Goal: Task Accomplishment & Management: Manage account settings

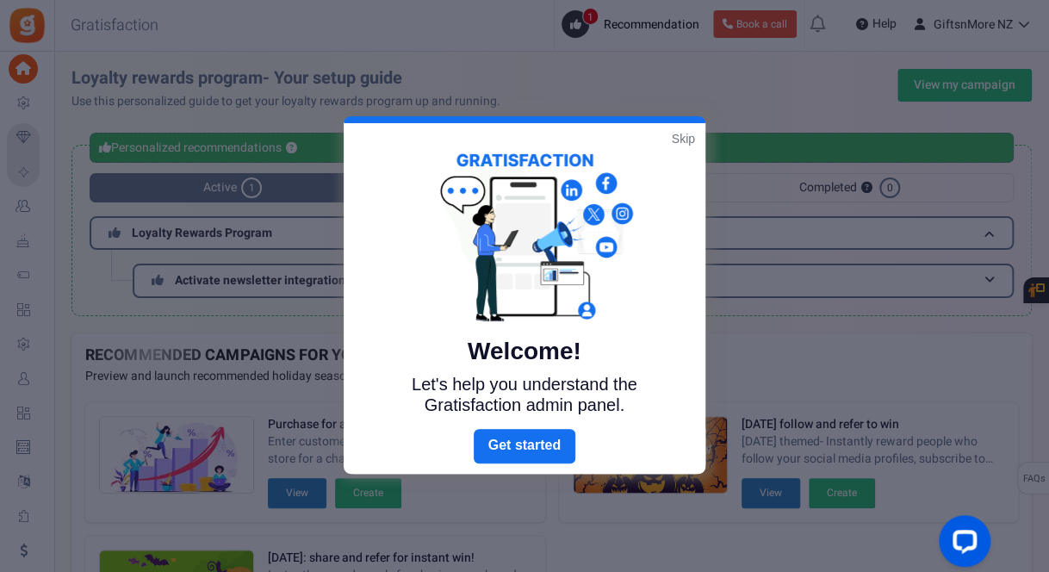
click at [688, 138] on link "Skip" at bounding box center [683, 138] width 23 height 17
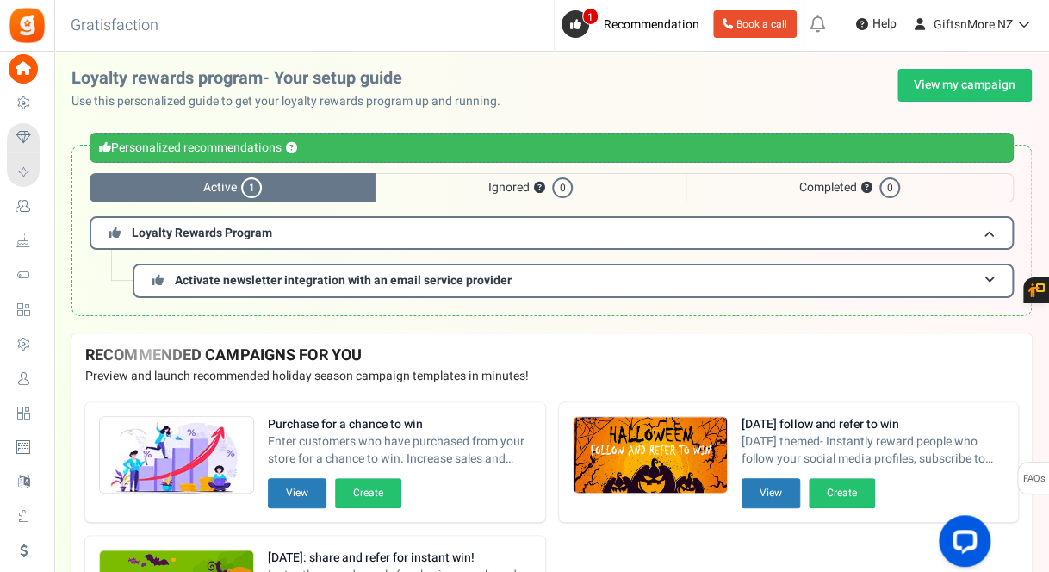
click at [531, 187] on span "Ignored ? 0" at bounding box center [531, 187] width 310 height 29
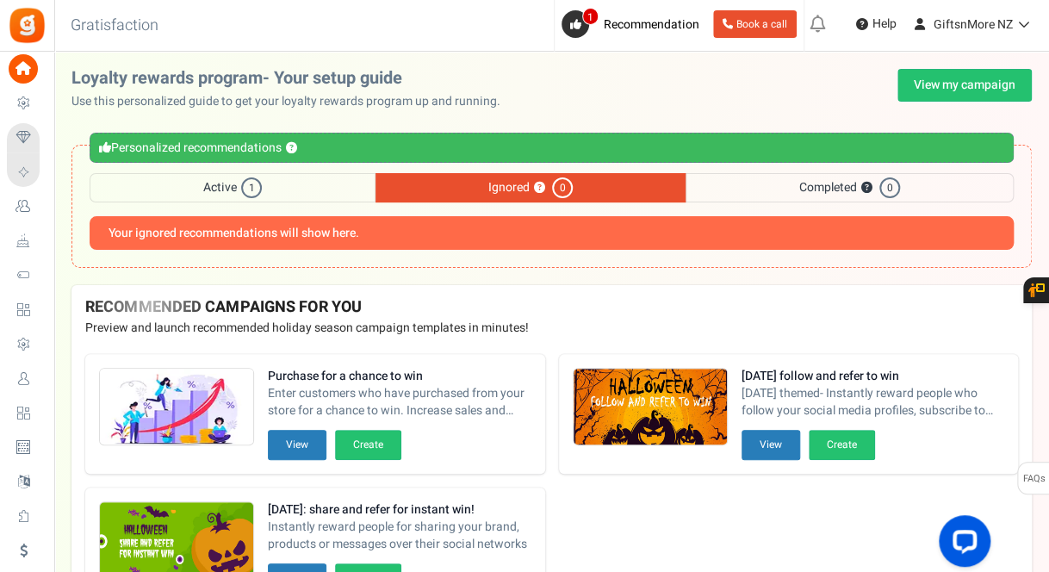
click at [324, 184] on span "Active 1" at bounding box center [233, 187] width 286 height 29
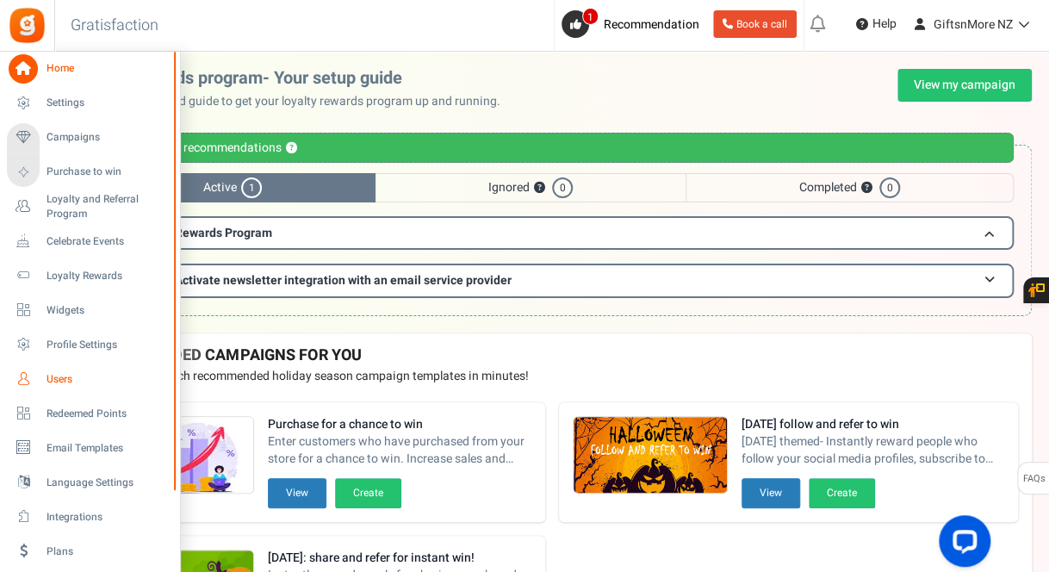
click at [80, 376] on span "Users" at bounding box center [107, 379] width 121 height 15
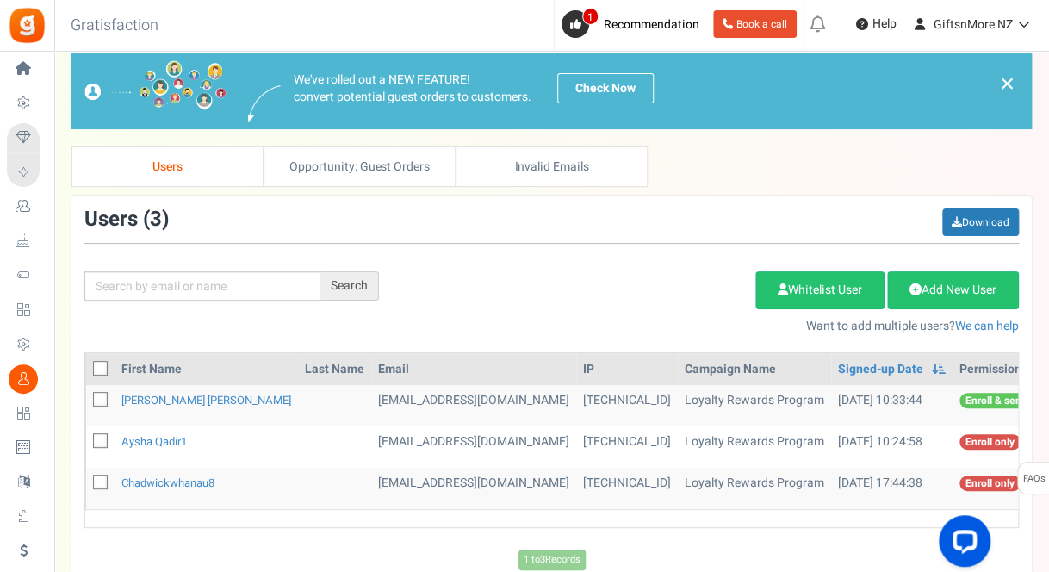
scroll to position [86, 0]
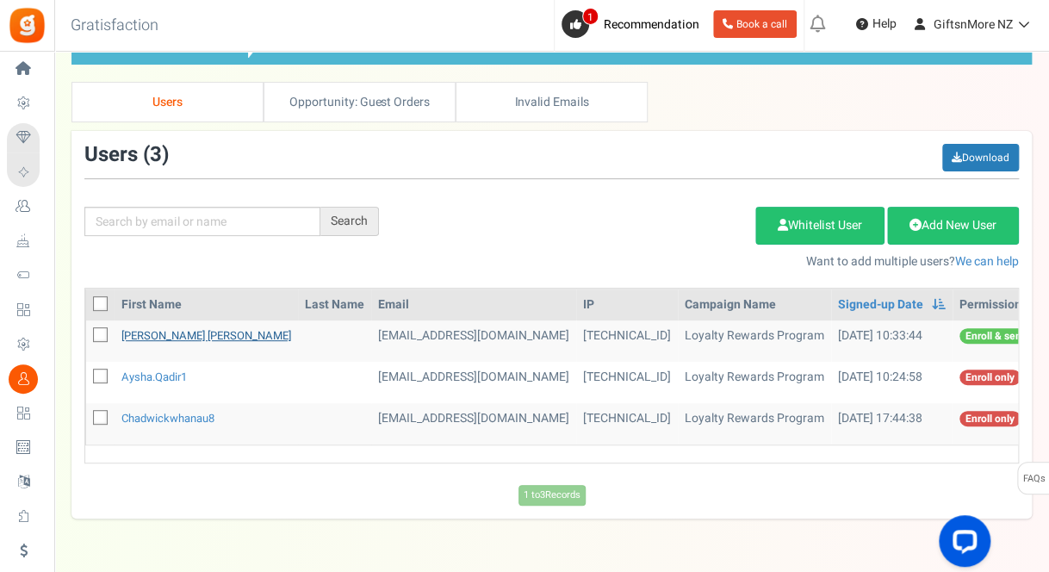
click at [202, 327] on link "[PERSON_NAME] [PERSON_NAME]" at bounding box center [206, 335] width 170 height 16
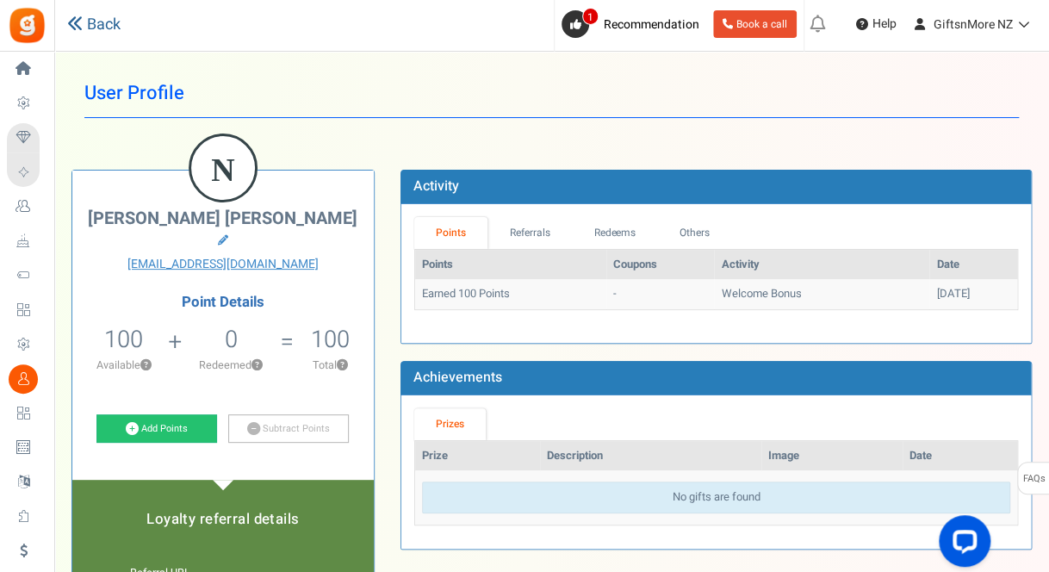
click at [96, 17] on link "Back" at bounding box center [93, 25] width 53 height 22
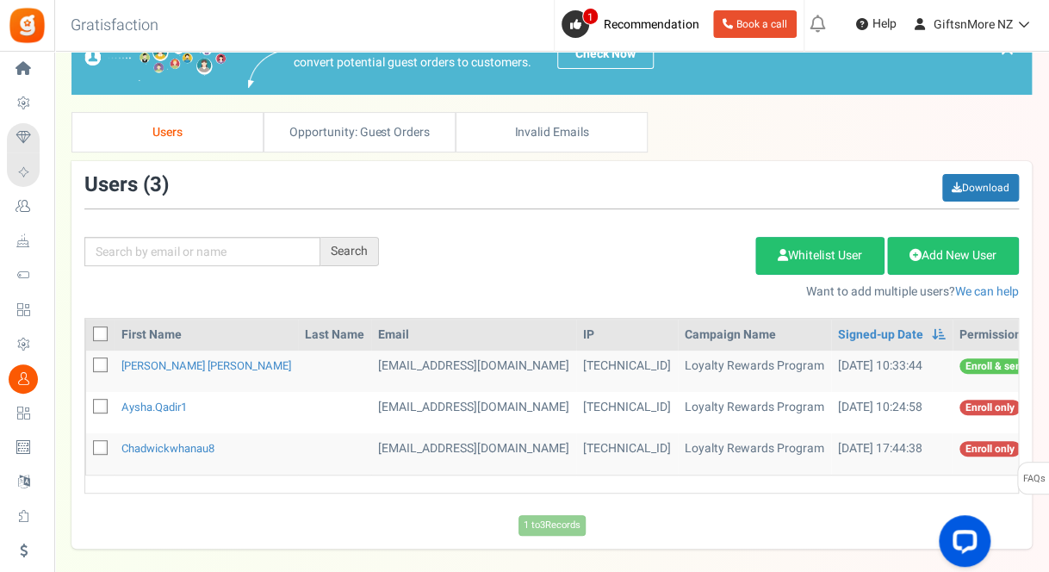
scroll to position [86, 0]
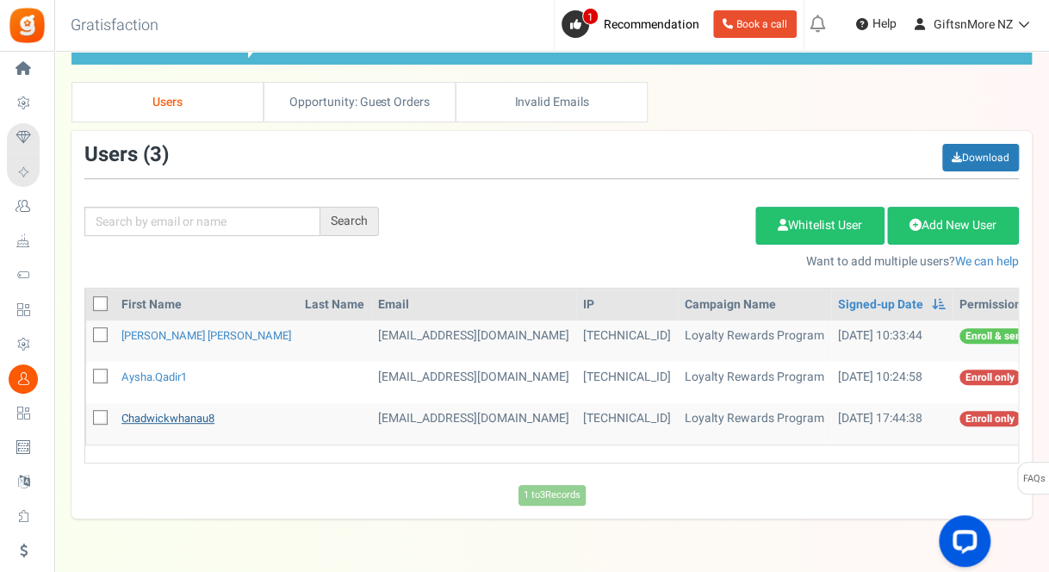
click at [170, 410] on link "chadwickwhanau8" at bounding box center [167, 418] width 93 height 16
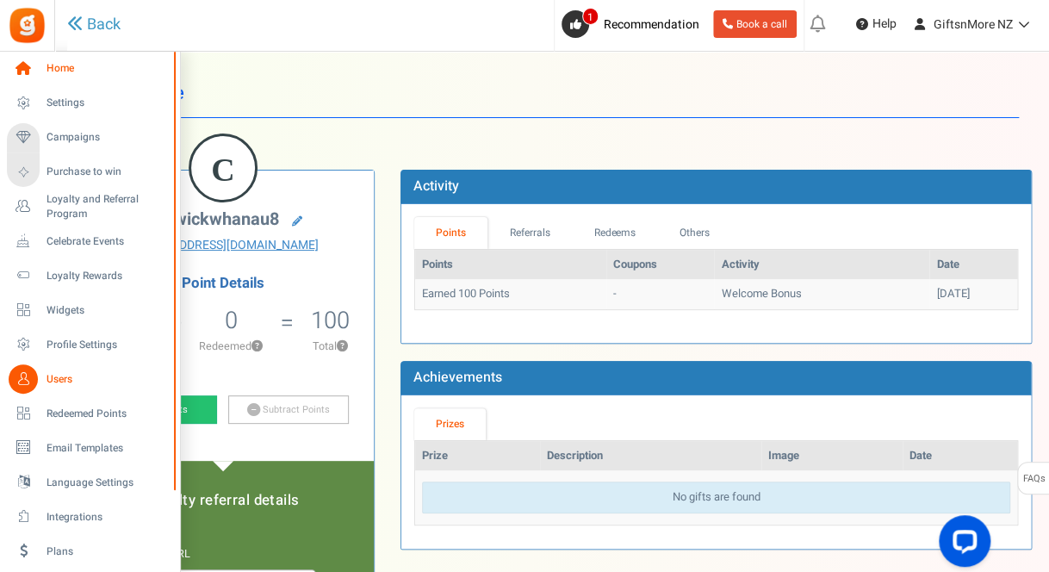
click at [28, 63] on icon at bounding box center [23, 68] width 29 height 29
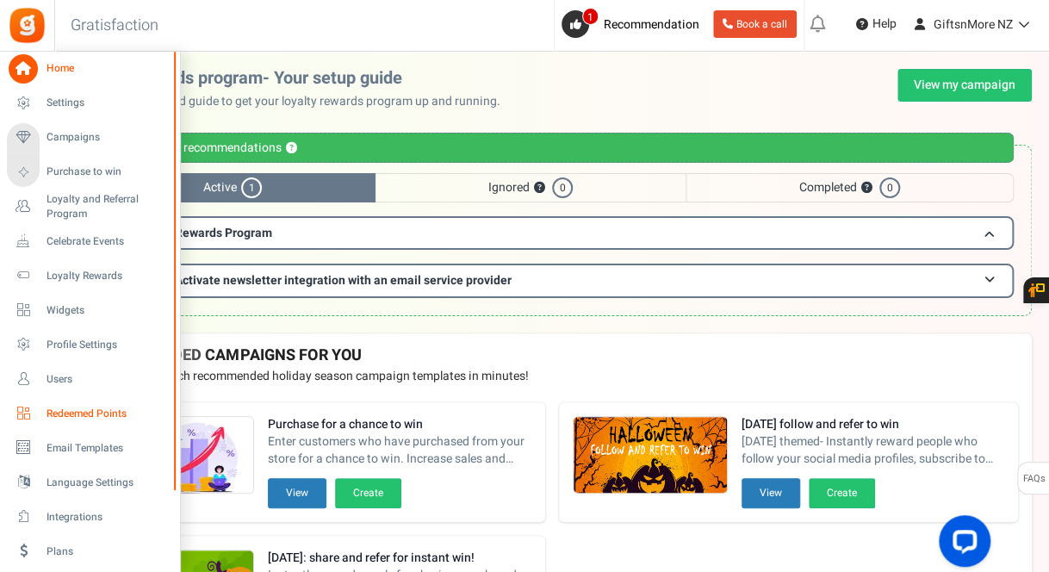
click at [119, 423] on link "Redeemed Points" at bounding box center [89, 413] width 165 height 29
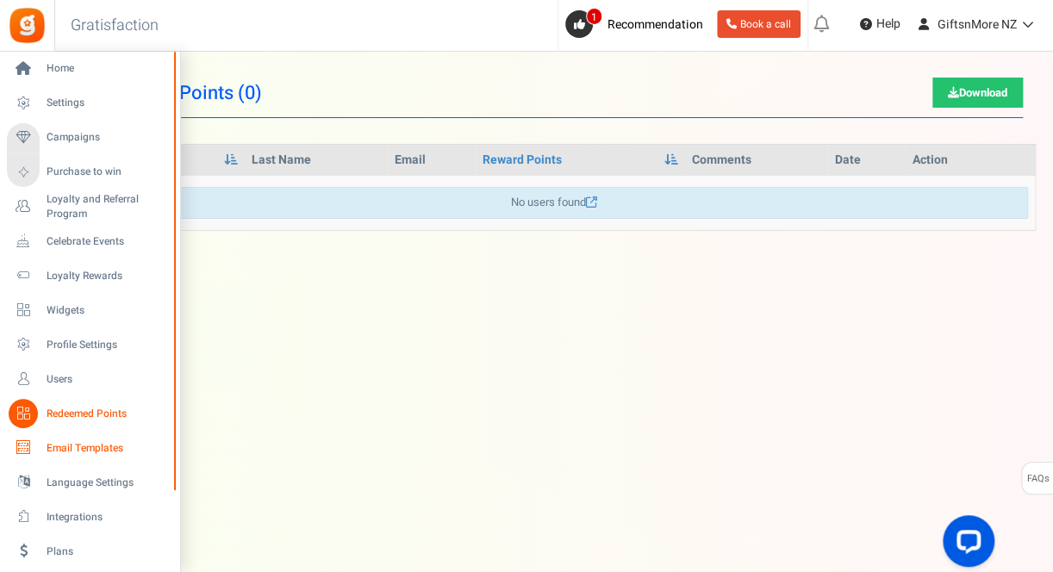
click at [31, 444] on icon at bounding box center [23, 447] width 29 height 29
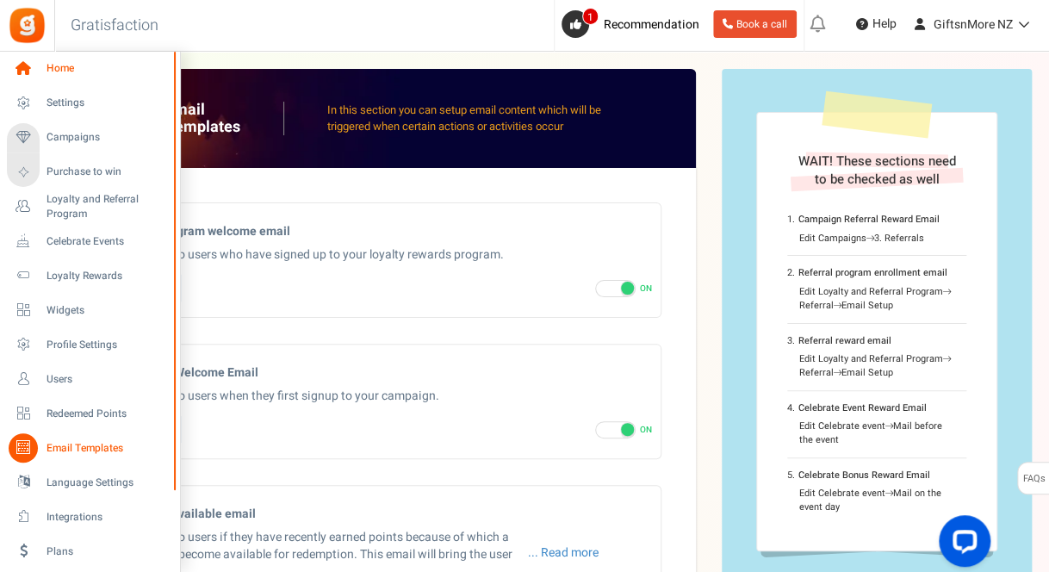
click at [49, 69] on span "Home" at bounding box center [107, 68] width 121 height 15
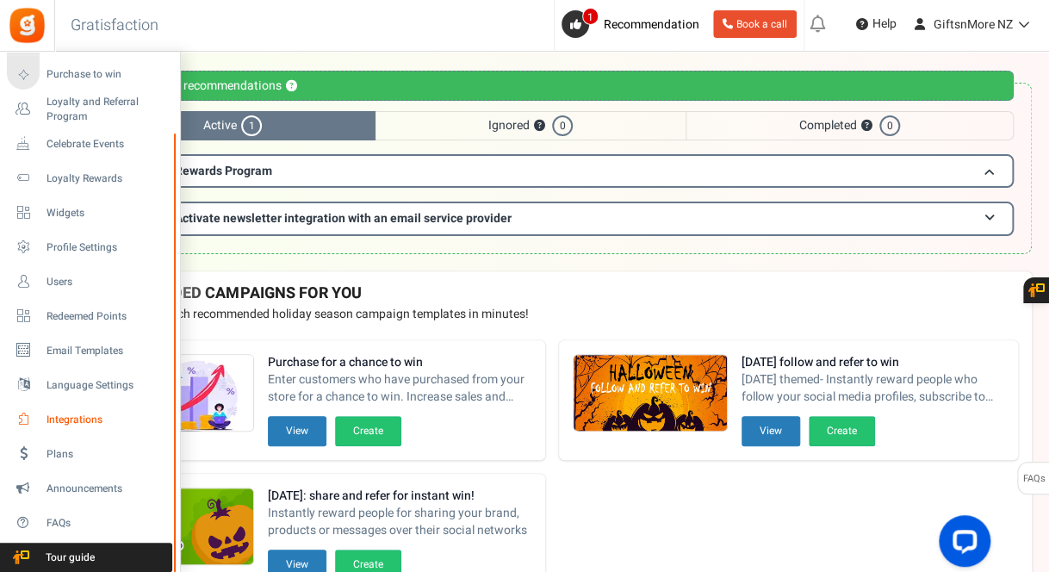
scroll to position [172, 0]
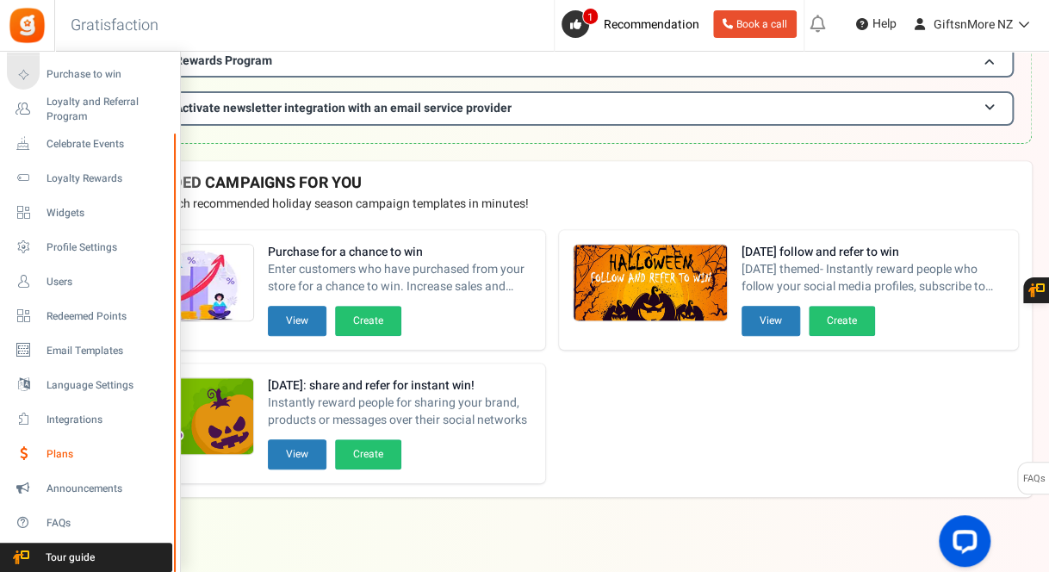
click at [71, 455] on span "Plans" at bounding box center [107, 454] width 121 height 15
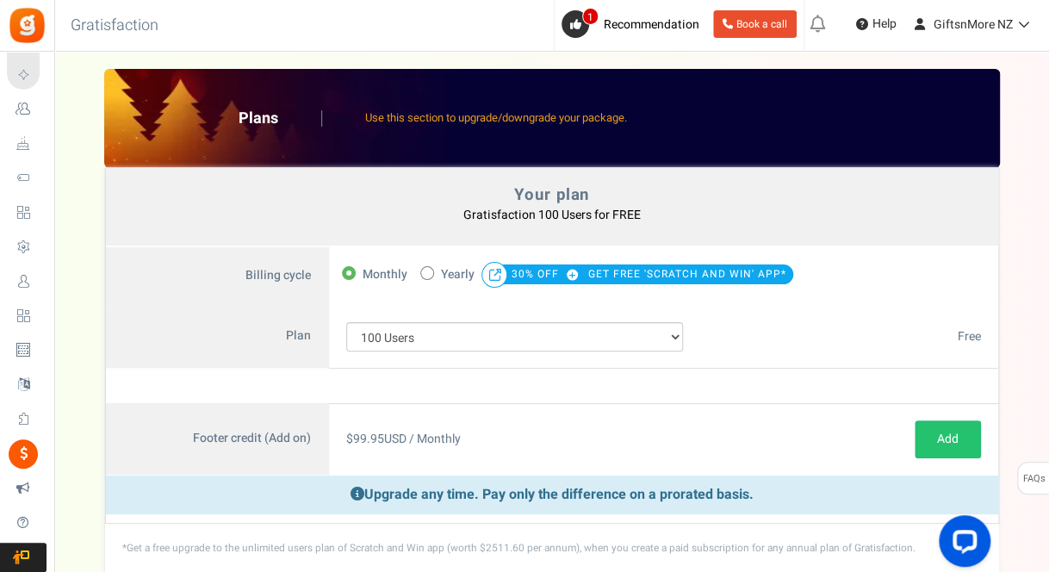
click at [0, 0] on span "Widgets" at bounding box center [0, 0] width 0 height 0
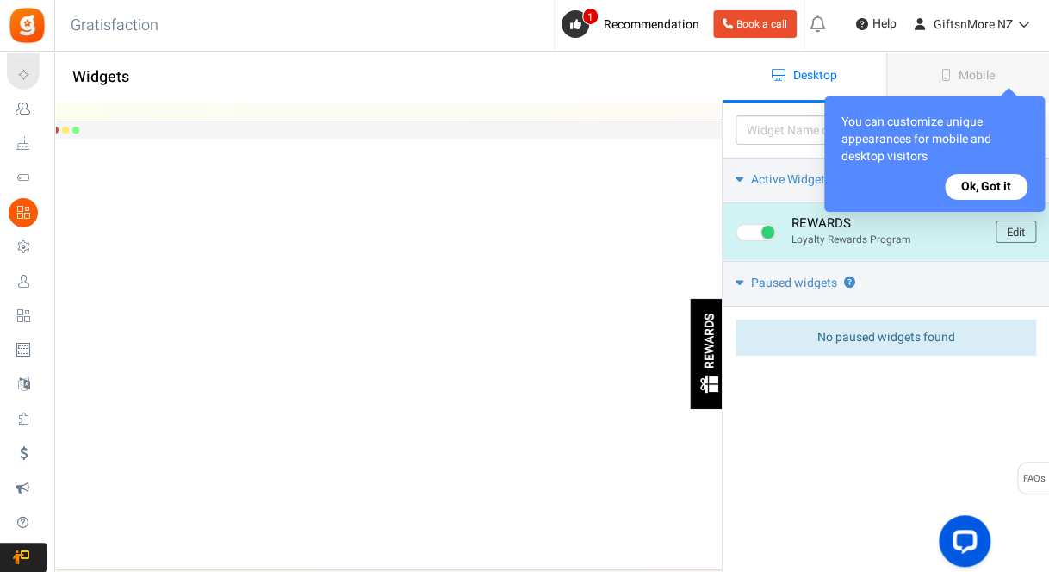
click at [708, 365] on div "REWARDS" at bounding box center [711, 341] width 15 height 55
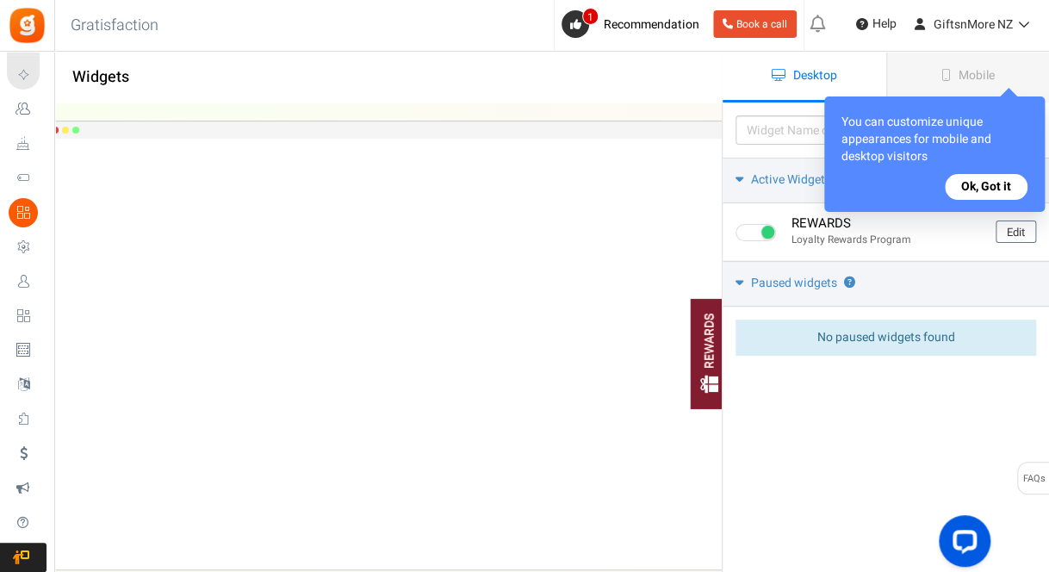
click at [966, 192] on button "Ok, Got it" at bounding box center [986, 187] width 83 height 26
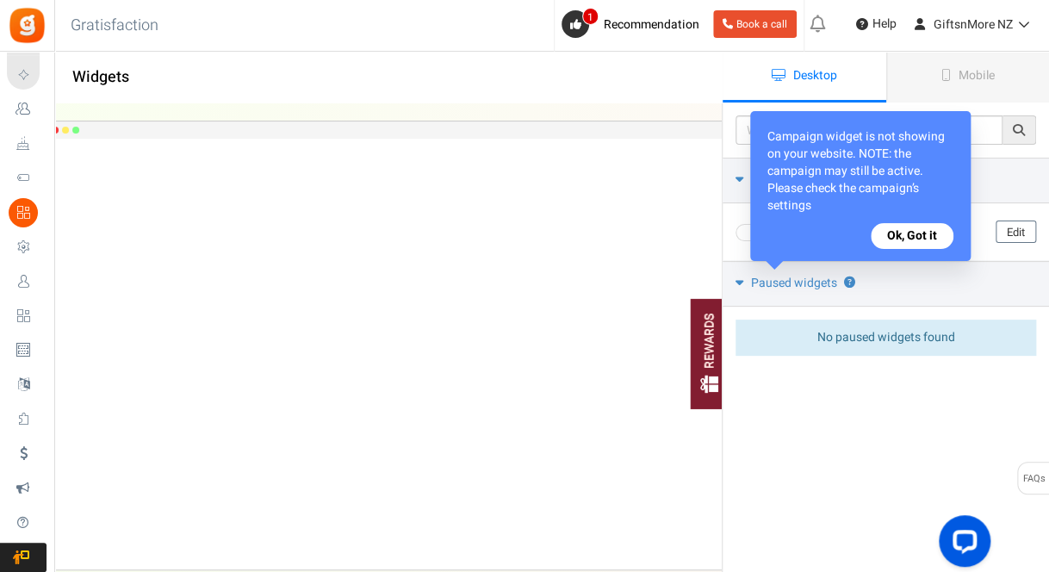
click at [916, 233] on button "Ok, Got it" at bounding box center [912, 236] width 83 height 26
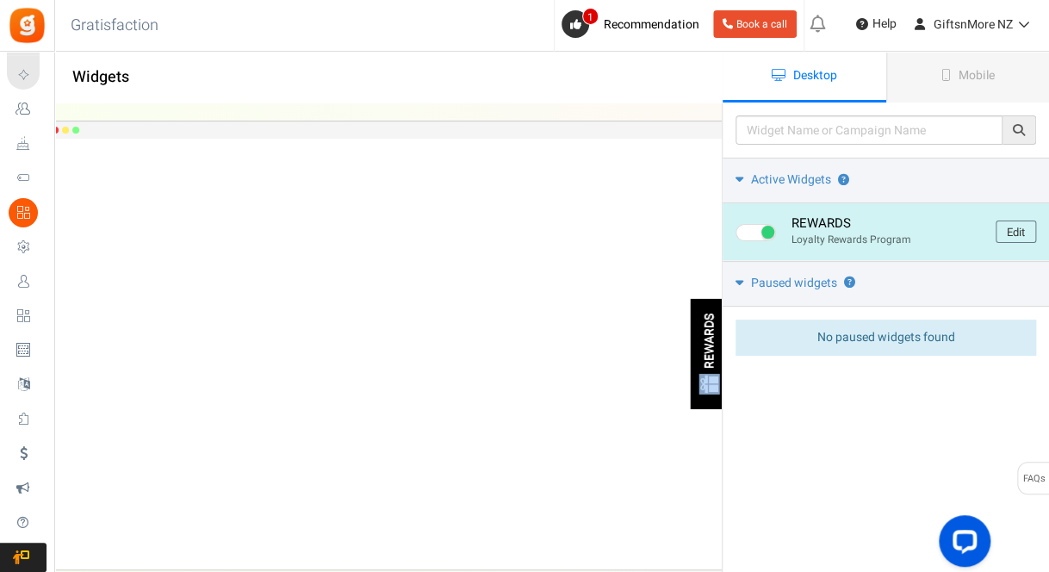
click at [692, 366] on div "REWARDS" at bounding box center [711, 354] width 40 height 110
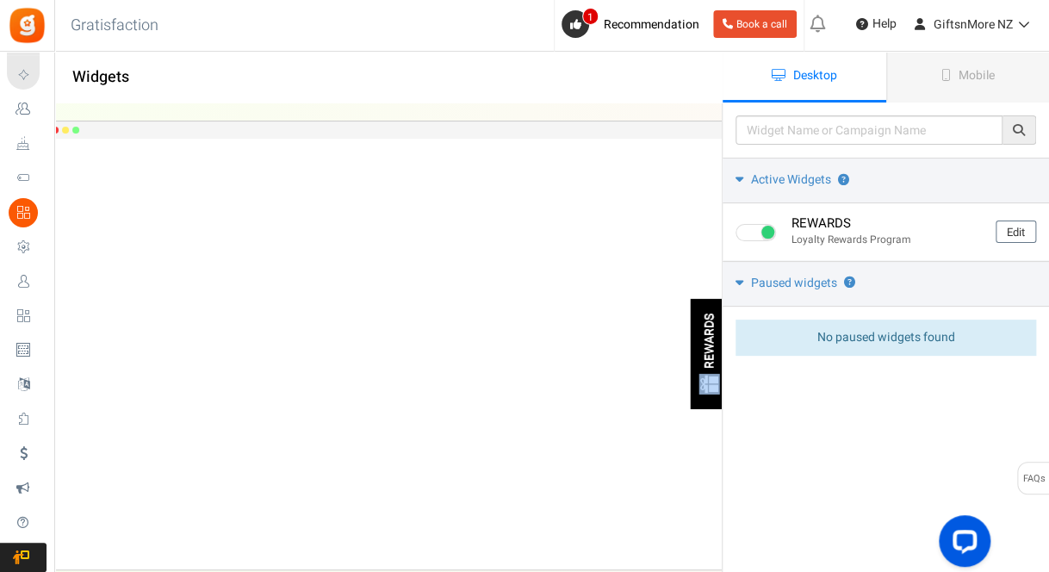
drag, startPoint x: 692, startPoint y: 366, endPoint x: 697, endPoint y: 386, distance: 20.5
click at [697, 386] on div "REWARDS" at bounding box center [711, 354] width 40 height 110
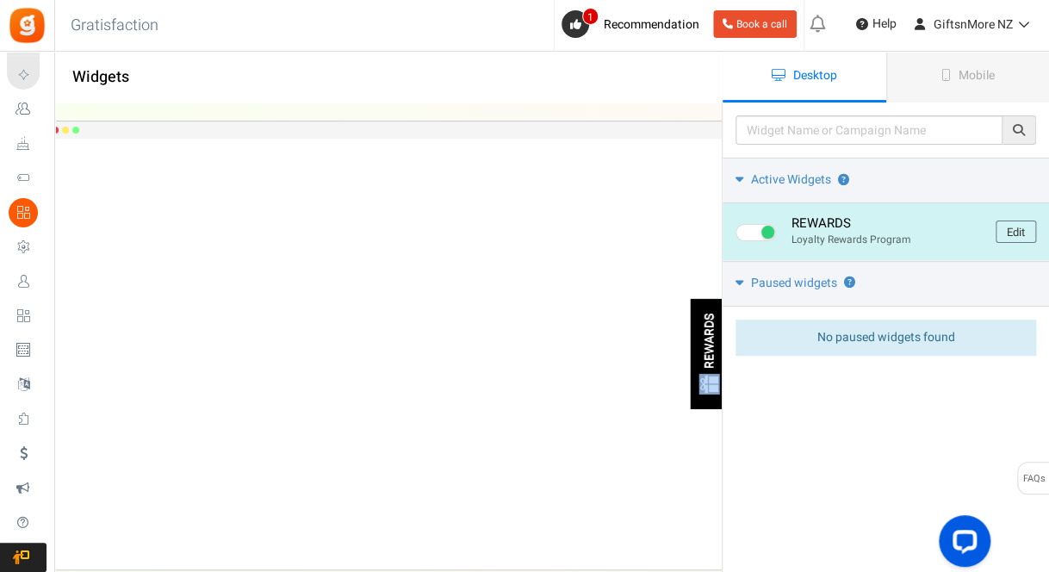
click at [697, 386] on div "REWARDS" at bounding box center [711, 354] width 40 height 110
click at [918, 229] on h4 "REWARDS" at bounding box center [887, 223] width 191 height 15
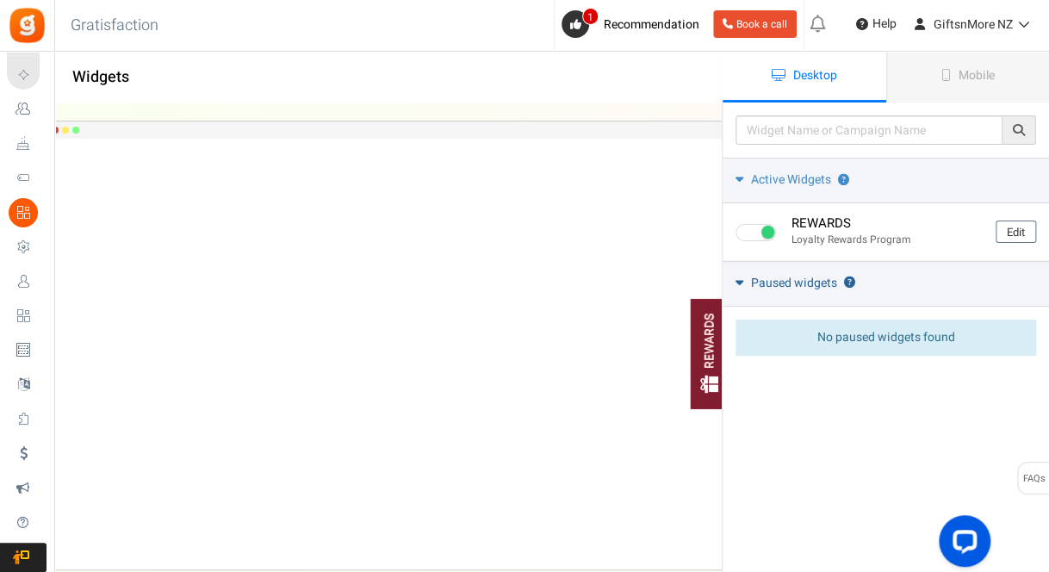
click at [753, 279] on span "Paused widgets" at bounding box center [794, 283] width 86 height 17
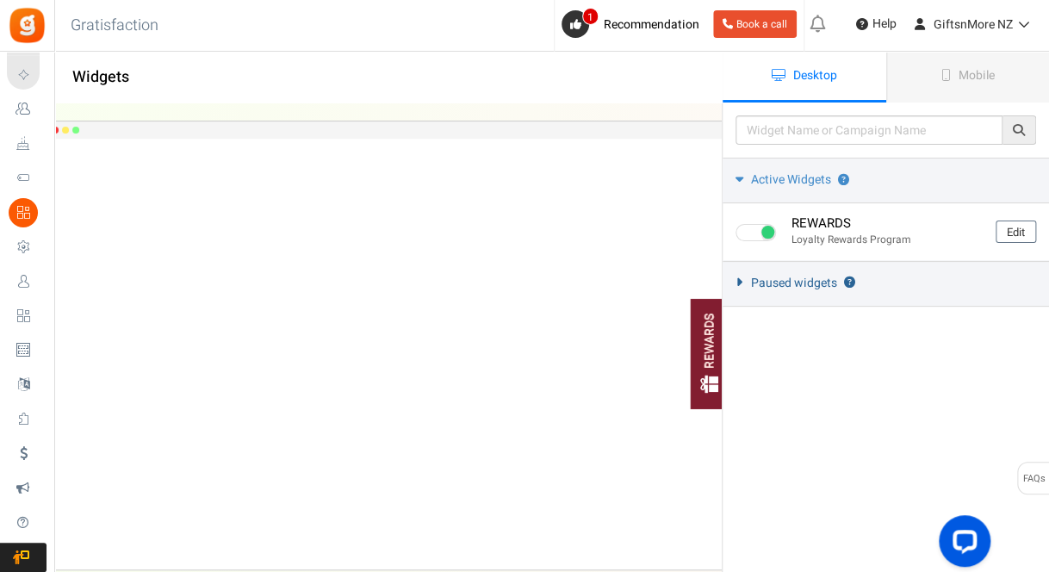
click at [753, 279] on span "Paused widgets" at bounding box center [794, 283] width 86 height 17
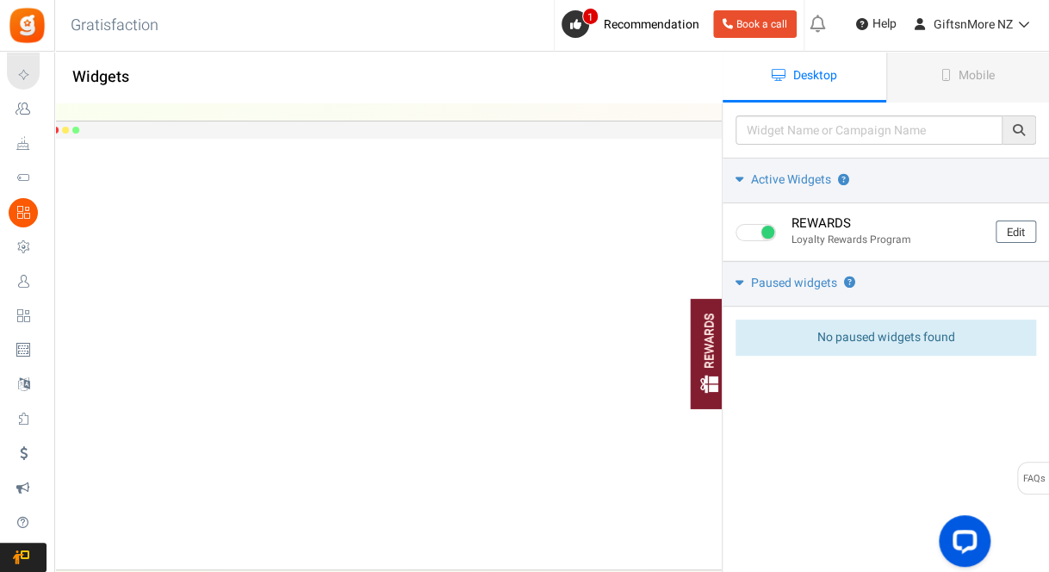
click at [827, 337] on span "No paused widgets found" at bounding box center [886, 337] width 138 height 18
click at [741, 177] on icon at bounding box center [740, 178] width 8 height 13
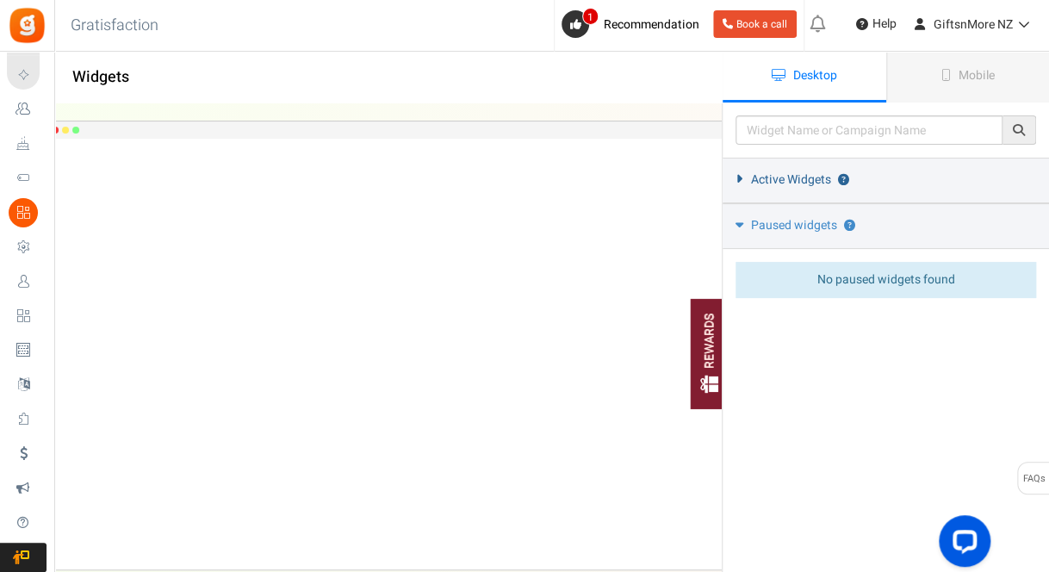
click at [741, 177] on icon at bounding box center [739, 179] width 13 height 8
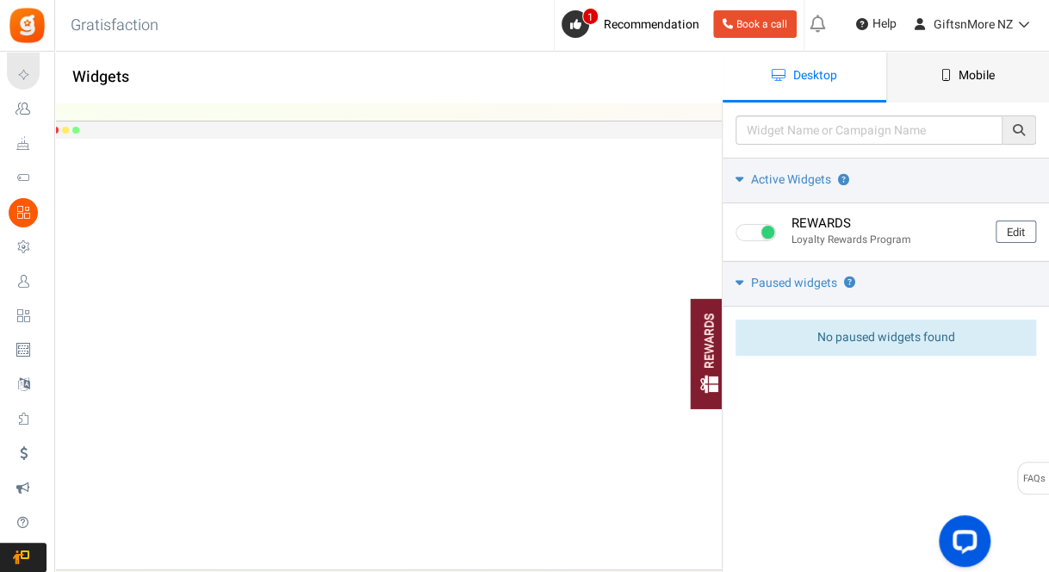
click at [948, 85] on link "Mobile" at bounding box center [968, 77] width 164 height 51
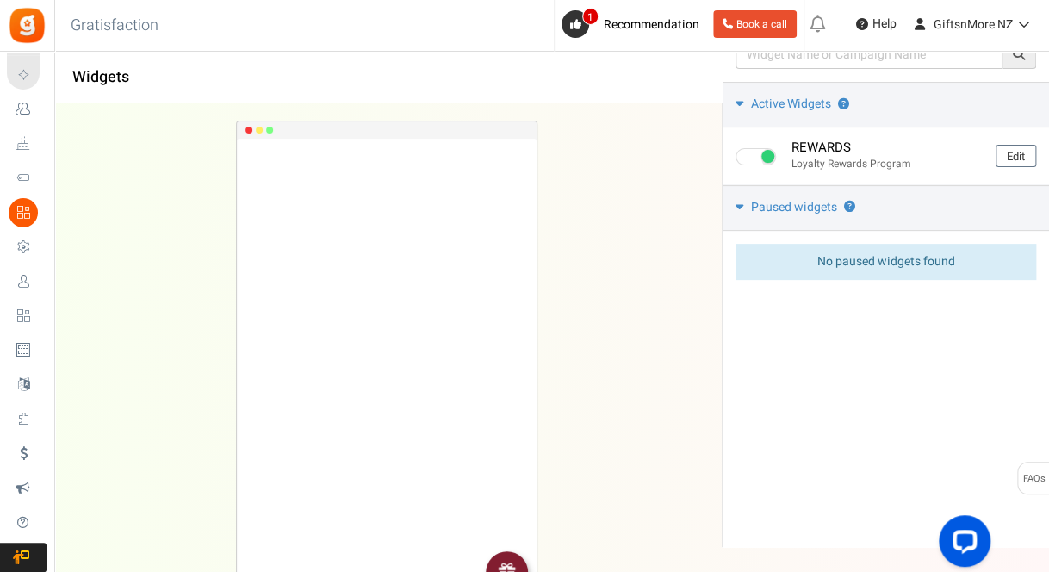
scroll to position [137, 0]
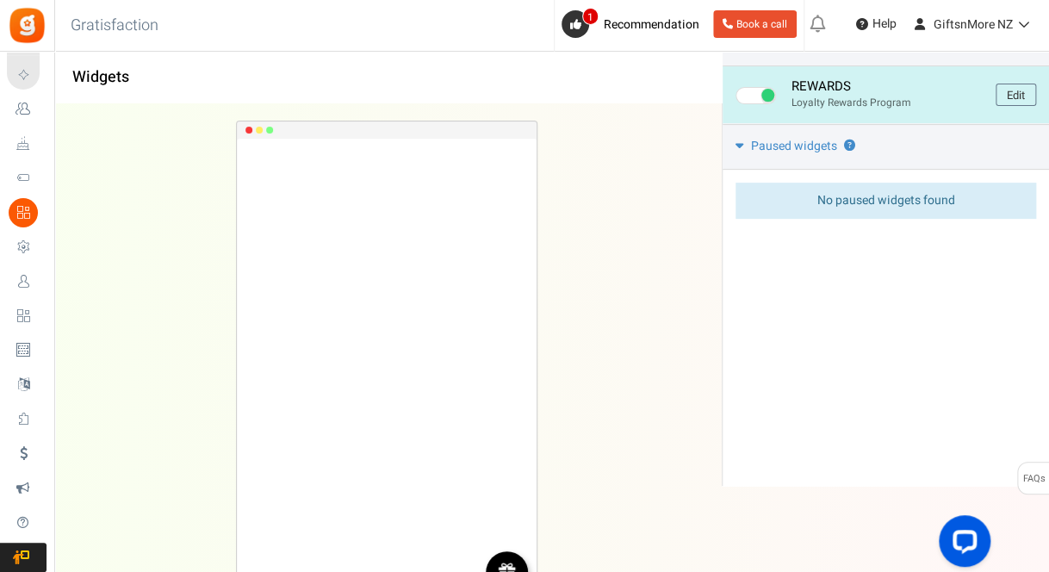
click at [513, 562] on img at bounding box center [507, 572] width 20 height 20
click at [1015, 87] on link "Edit" at bounding box center [1016, 95] width 40 height 22
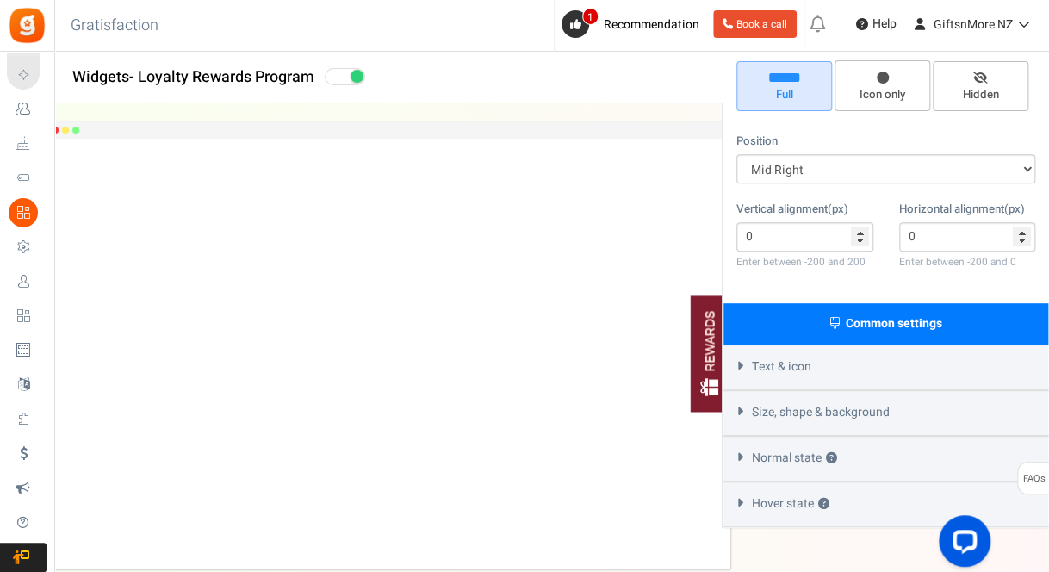
scroll to position [228, 0]
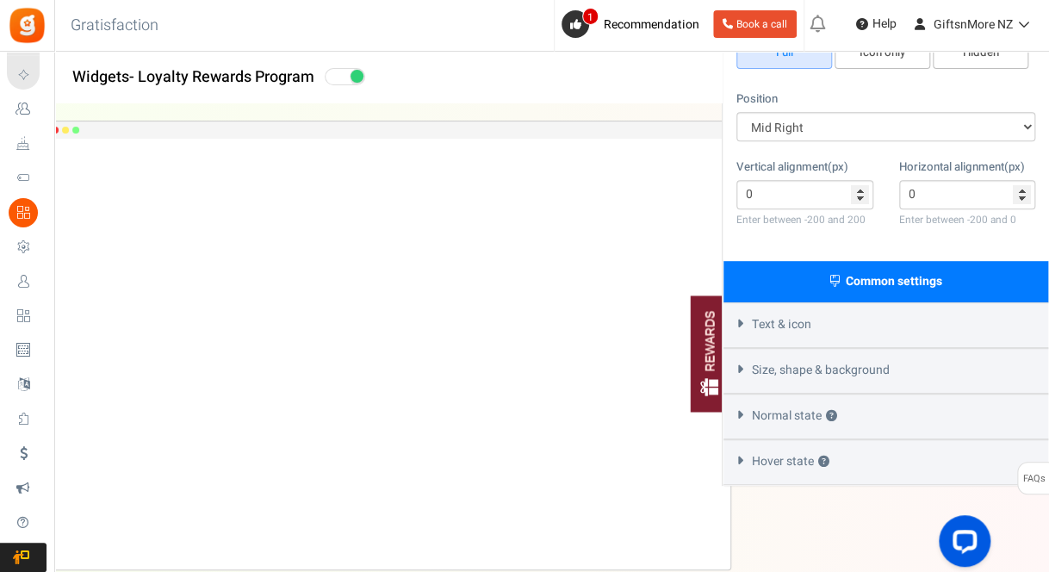
drag, startPoint x: 525, startPoint y: 335, endPoint x: 516, endPoint y: 331, distance: 9.6
click at [525, 335] on div "REWARDS Loading.. × To configure LightBox layout please Click here" at bounding box center [386, 354] width 687 height 431
click at [348, 77] on span at bounding box center [345, 76] width 40 height 17
click at [336, 77] on input "checkbox" at bounding box center [330, 76] width 11 height 11
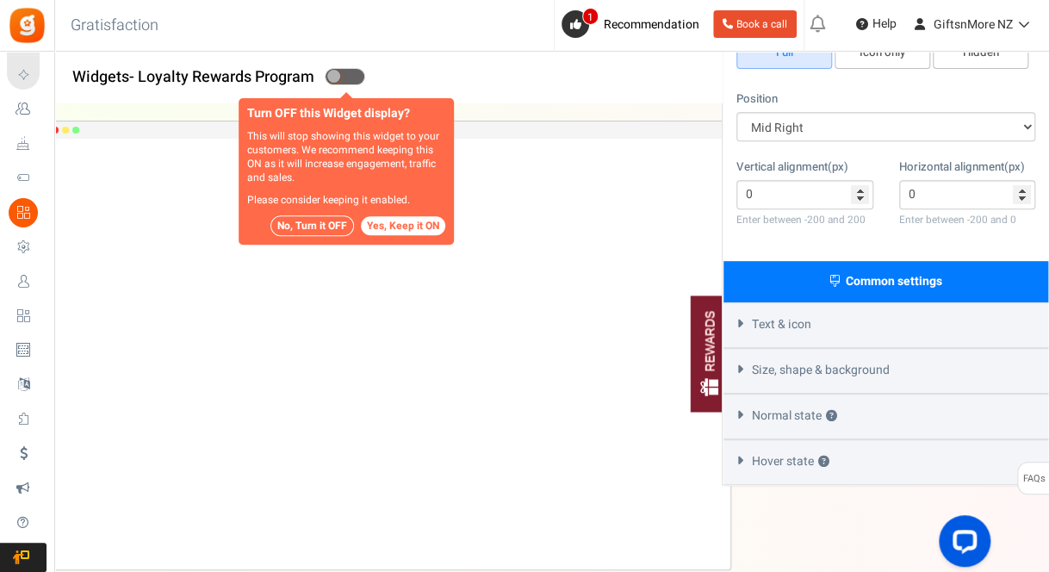
click at [348, 77] on span at bounding box center [345, 76] width 40 height 17
click at [336, 77] on input "checkbox" at bounding box center [330, 76] width 11 height 11
click at [352, 78] on span at bounding box center [345, 76] width 40 height 17
click at [336, 78] on input "checkbox" at bounding box center [330, 76] width 11 height 11
drag, startPoint x: 341, startPoint y: 80, endPoint x: 422, endPoint y: 76, distance: 81.1
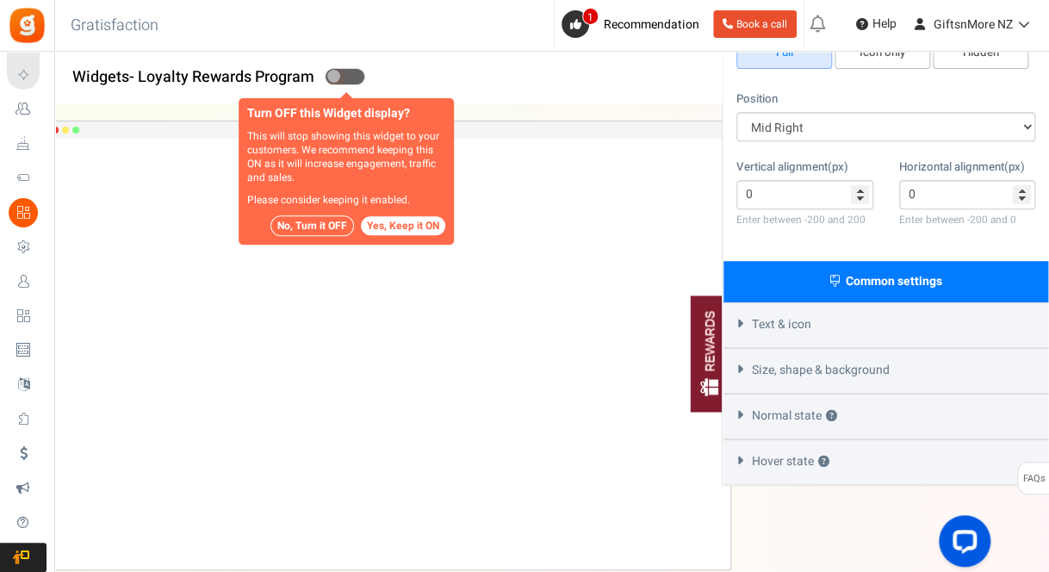
click at [422, 76] on h1 "Widgets - Loyalty Rewards Program" at bounding box center [388, 77] width 667 height 34
checkbox input "true"
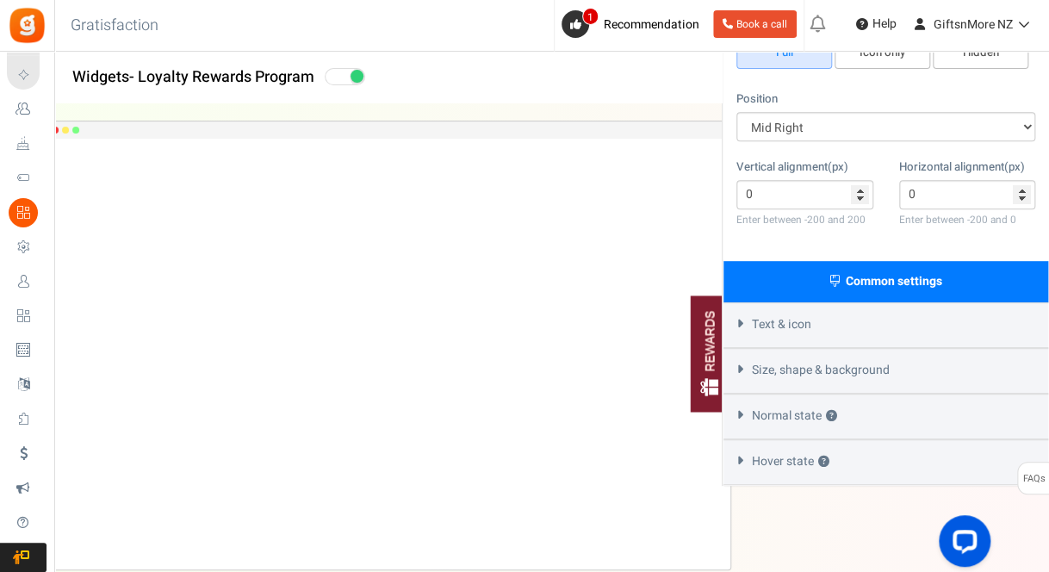
click at [0, 0] on span "Loyalty Rewards" at bounding box center [0, 0] width 0 height 0
